Goal: Check status: Check status

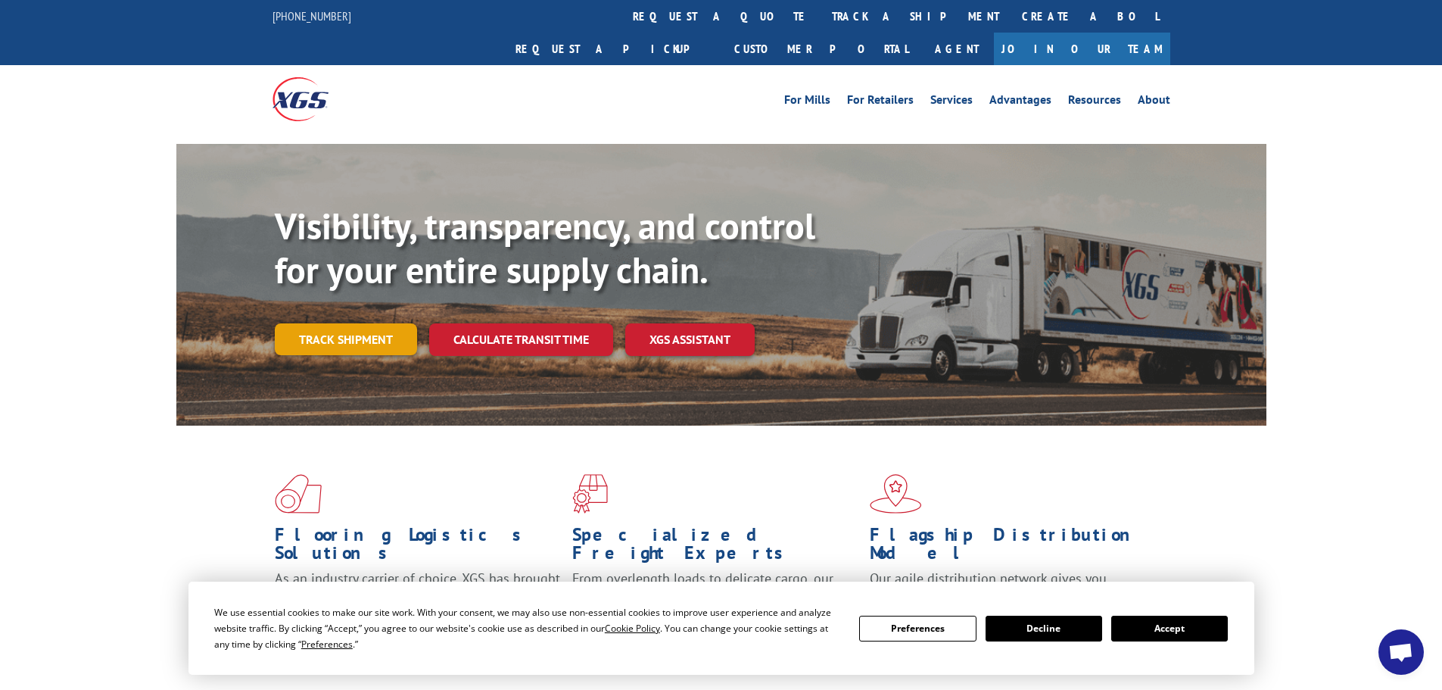
click at [383, 323] on link "Track shipment" at bounding box center [346, 339] width 142 height 32
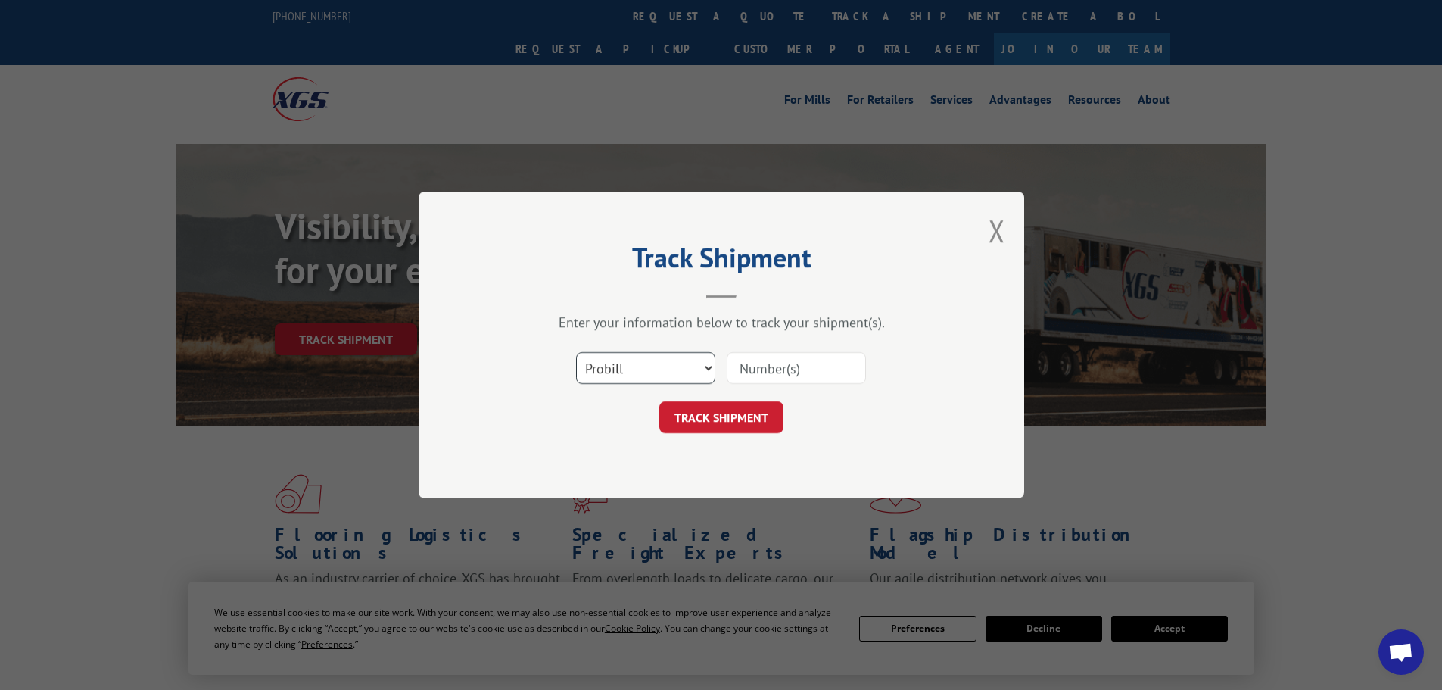
click at [647, 365] on select "Select category... Probill BOL PO" at bounding box center [645, 368] width 139 height 32
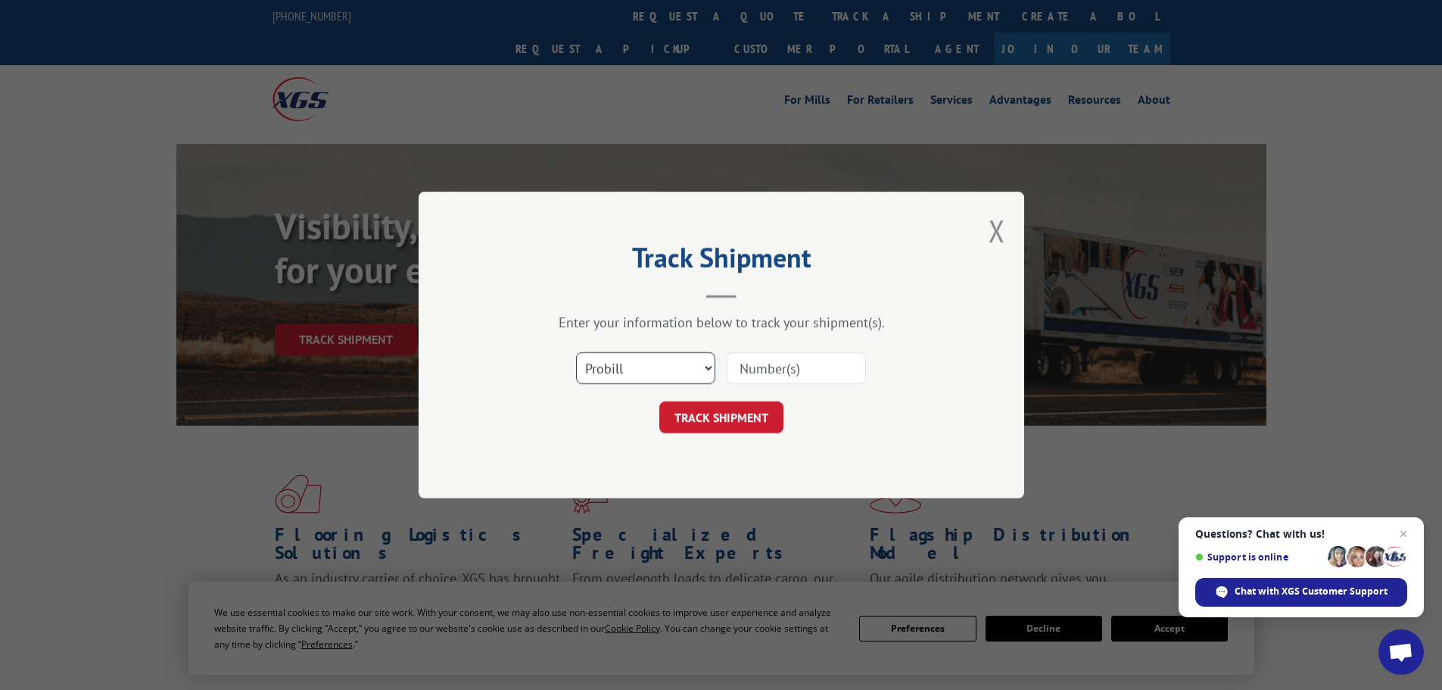
select select "bol"
click at [576, 352] on select "Select category... Probill BOL PO" at bounding box center [645, 368] width 139 height 32
click at [746, 360] on input at bounding box center [796, 368] width 139 height 32
paste input "5513798"
type input "5513798"
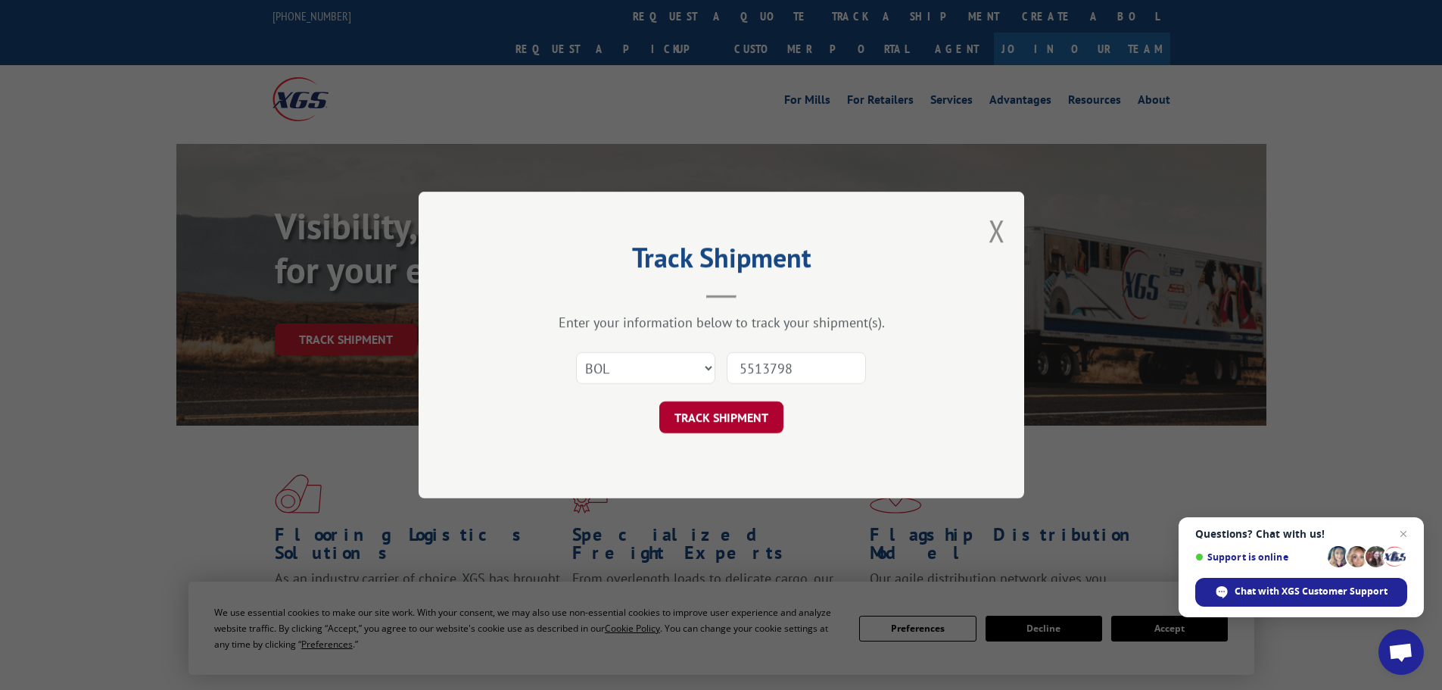
click at [734, 433] on button "TRACK SHIPMENT" at bounding box center [721, 417] width 124 height 32
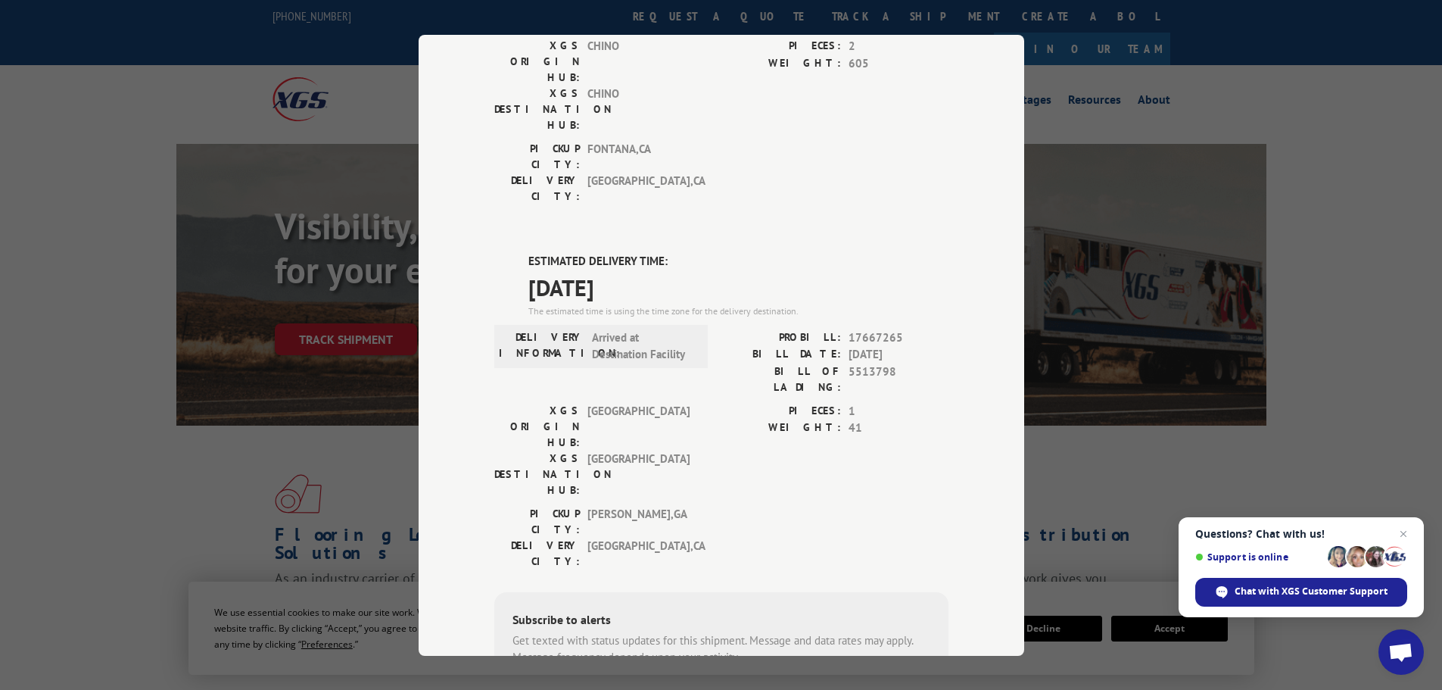
scroll to position [152, 0]
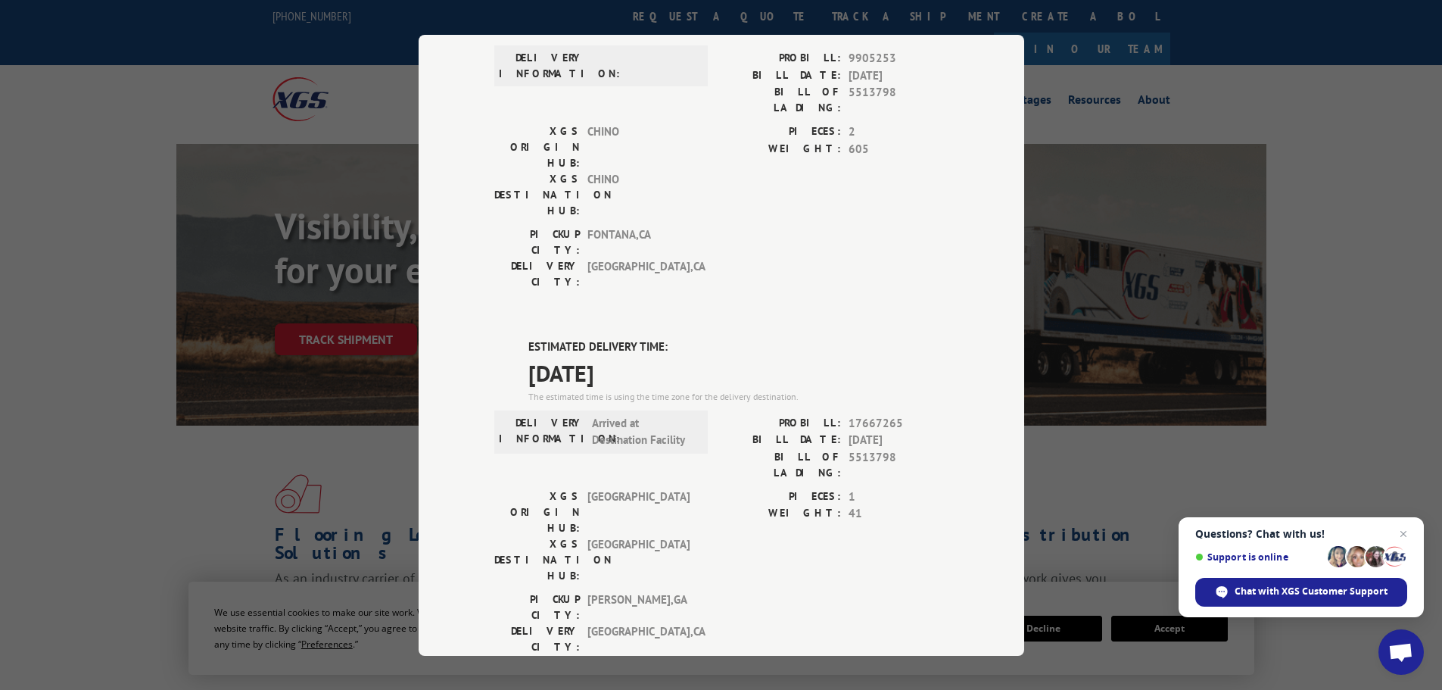
click at [1048, 322] on div "Track Shipment DELIVERED DELIVERY INFORMATION: PROBILL: 9905253 BILL DATE: [DAT…" at bounding box center [721, 345] width 1442 height 690
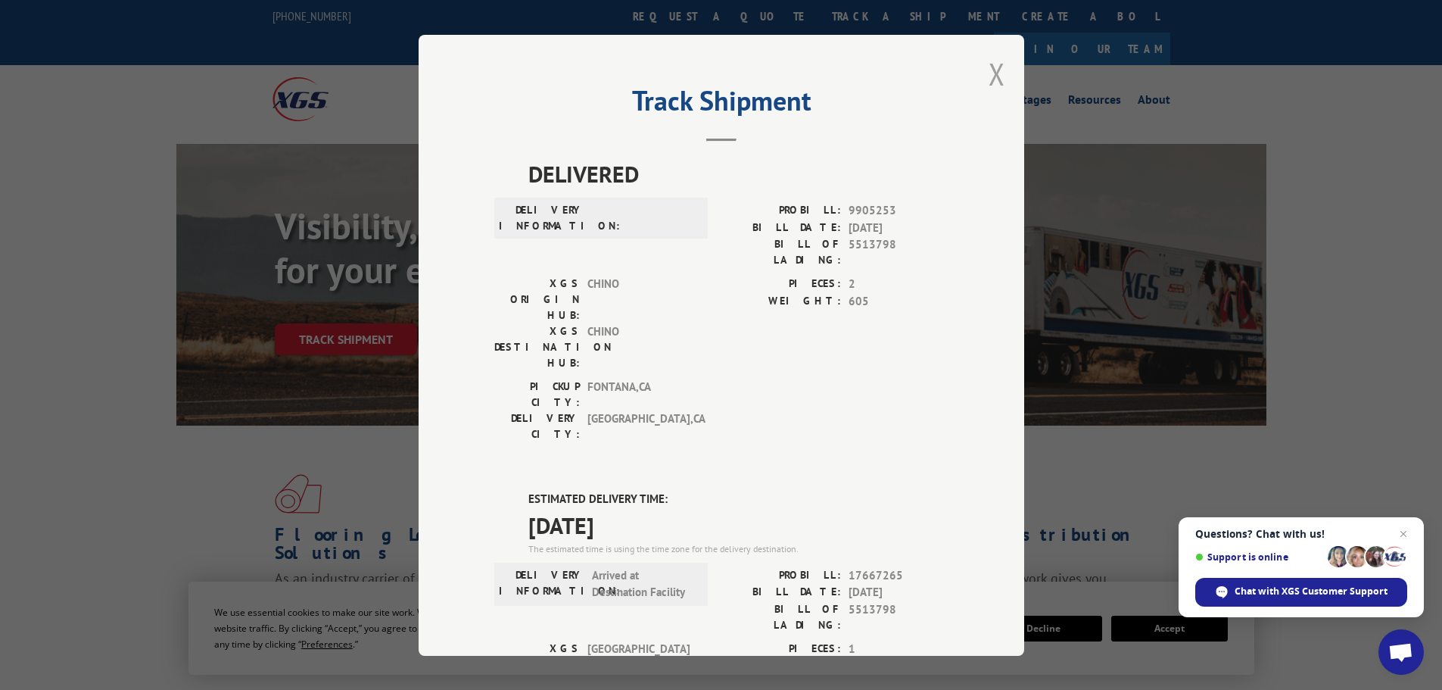
click at [989, 71] on button "Close modal" at bounding box center [997, 74] width 17 height 40
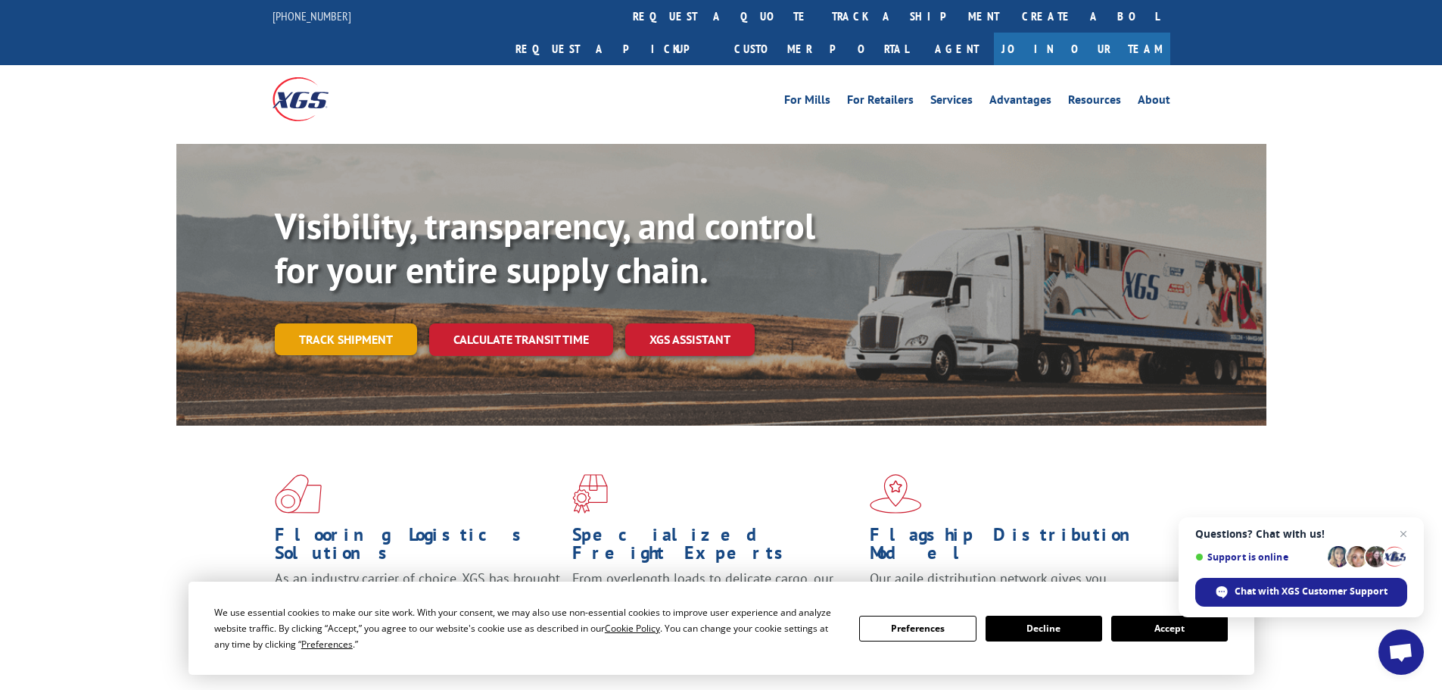
click at [348, 323] on link "Track shipment" at bounding box center [346, 339] width 142 height 32
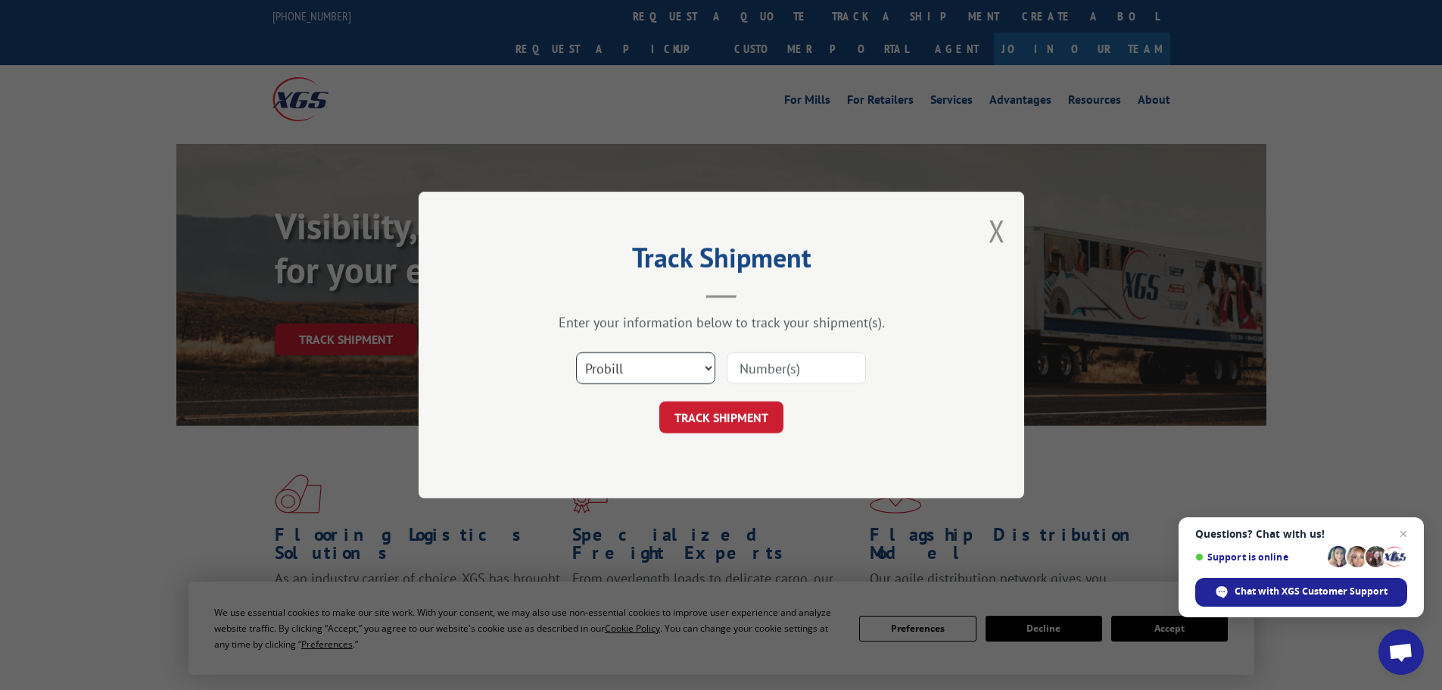
click at [695, 365] on select "Select category... Probill BOL PO" at bounding box center [645, 368] width 139 height 32
click at [749, 369] on input at bounding box center [796, 368] width 139 height 32
paste input "472353"
type input "472353"
click at [740, 404] on button "TRACK SHIPMENT" at bounding box center [721, 417] width 124 height 32
